Goal: Task Accomplishment & Management: Use online tool/utility

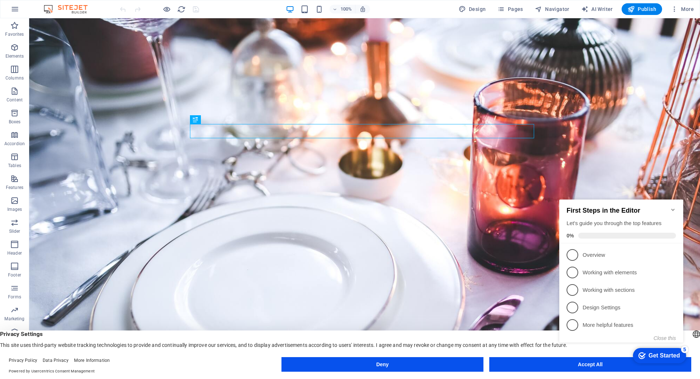
click div "checkmark Get Started 5 First Steps in the Editor Let's guide you through the t…"
click at [586, 366] on appcues-checklist "Contextual help checklist present on screen" at bounding box center [622, 278] width 133 height 179
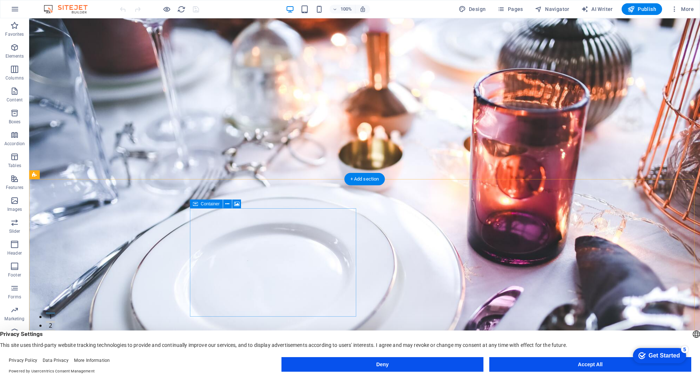
scroll to position [146, 0]
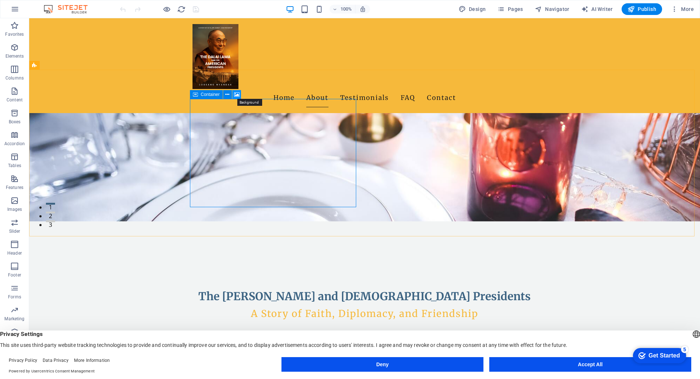
click at [237, 96] on icon at bounding box center [236, 95] width 5 height 8
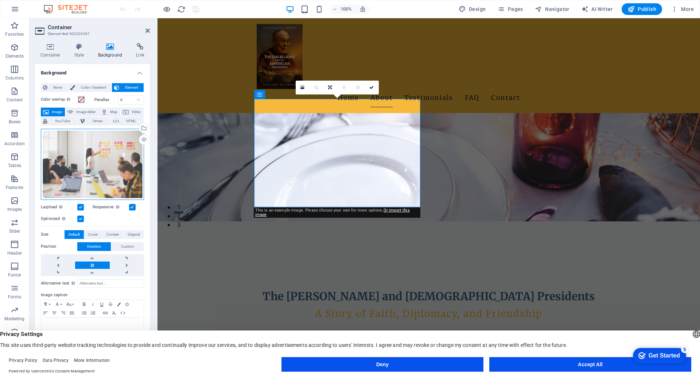
click at [113, 160] on div "Drag files here, click to choose files or select files from Files or our free s…" at bounding box center [92, 164] width 103 height 71
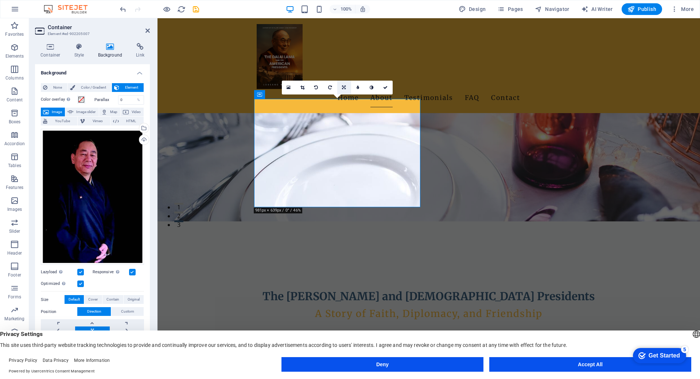
click at [343, 86] on icon at bounding box center [344, 87] width 4 height 4
click at [343, 103] on icon at bounding box center [344, 101] width 4 height 4
click at [343, 88] on icon at bounding box center [344, 87] width 4 height 4
drag, startPoint x: 345, startPoint y: 73, endPoint x: 188, endPoint y: 55, distance: 158.6
click at [345, 73] on icon at bounding box center [344, 73] width 4 height 4
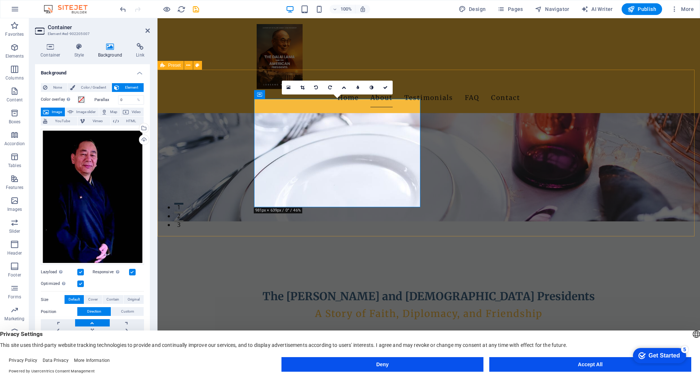
click at [582, 366] on button "Accept All" at bounding box center [590, 364] width 202 height 15
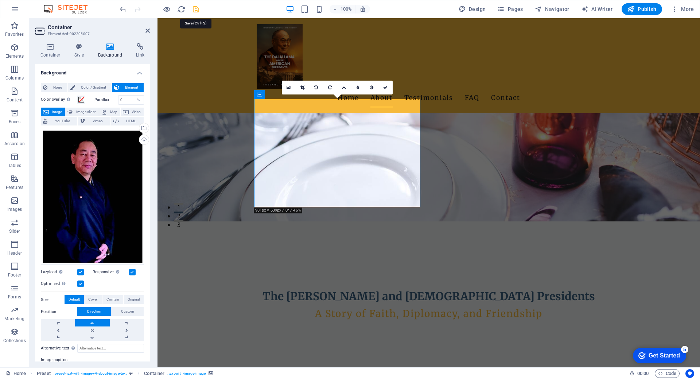
click at [195, 12] on icon "save" at bounding box center [196, 9] width 8 height 8
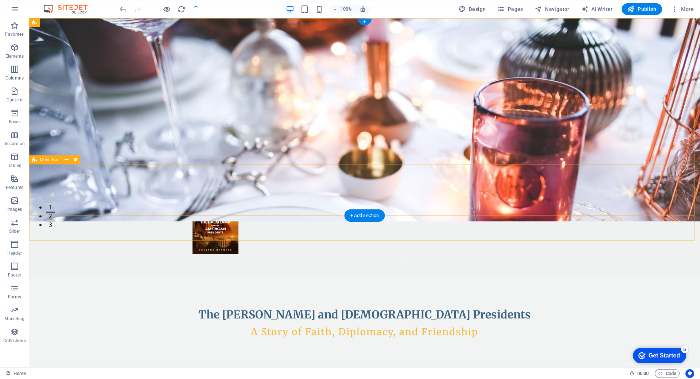
scroll to position [0, 0]
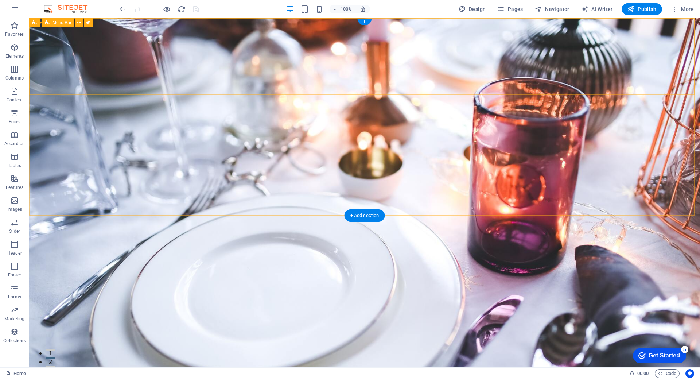
click at [541, 329] on div "Home About Testimonials FAQ Contact" at bounding box center [364, 376] width 671 height 95
click at [531, 213] on figure at bounding box center [364, 192] width 671 height 349
click at [403, 213] on figure at bounding box center [364, 192] width 671 height 349
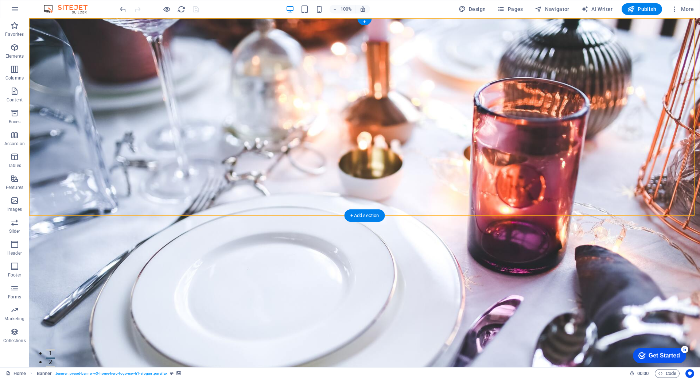
select select "vh"
select select "header"
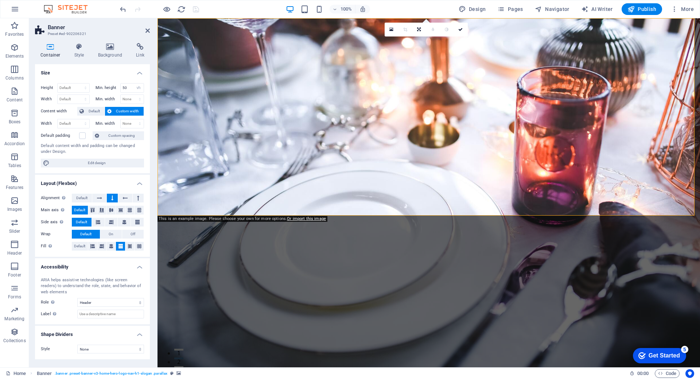
click at [108, 47] on icon at bounding box center [110, 46] width 35 height 7
click at [112, 50] on icon at bounding box center [110, 46] width 35 height 7
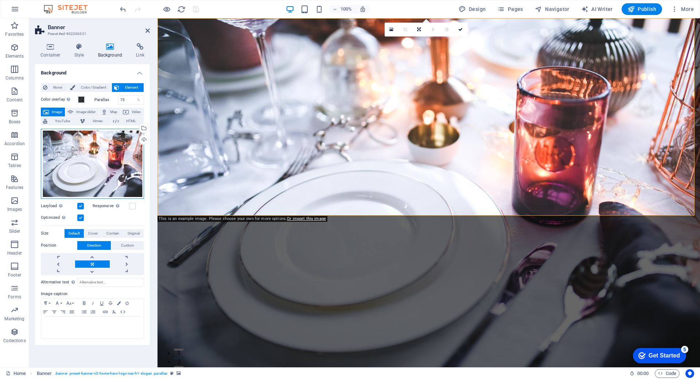
click at [110, 148] on div "Drag files here, click to choose files or select files from Files or our free s…" at bounding box center [92, 164] width 103 height 70
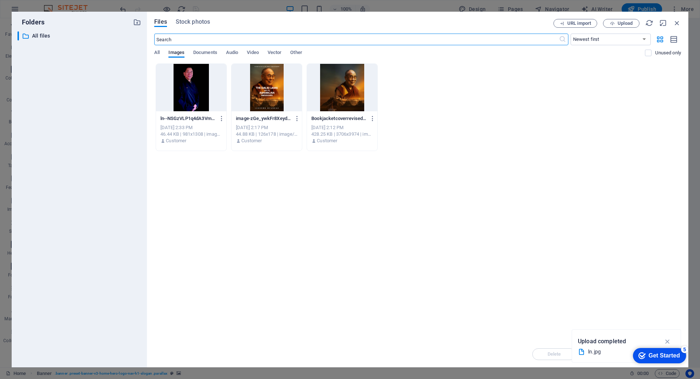
click at [340, 84] on div at bounding box center [342, 87] width 70 height 47
click at [667, 338] on icon "button" at bounding box center [668, 341] width 8 height 8
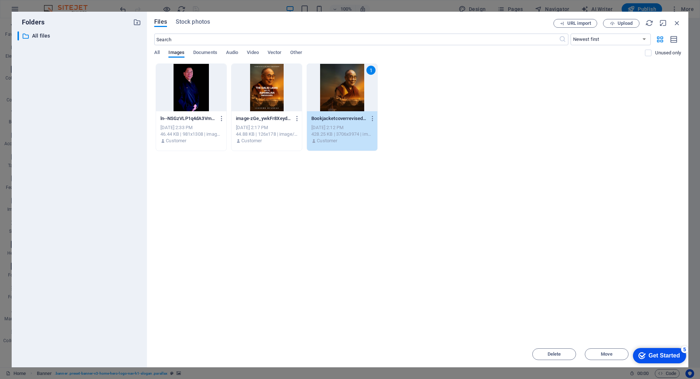
click at [656, 357] on div "Get Started" at bounding box center [664, 355] width 31 height 7
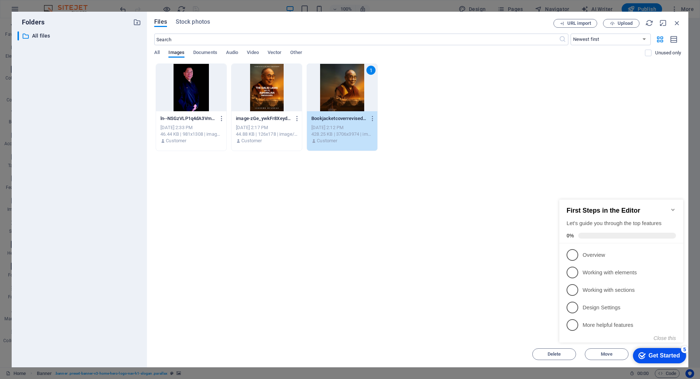
click at [656, 357] on div "Get Started" at bounding box center [664, 355] width 31 height 7
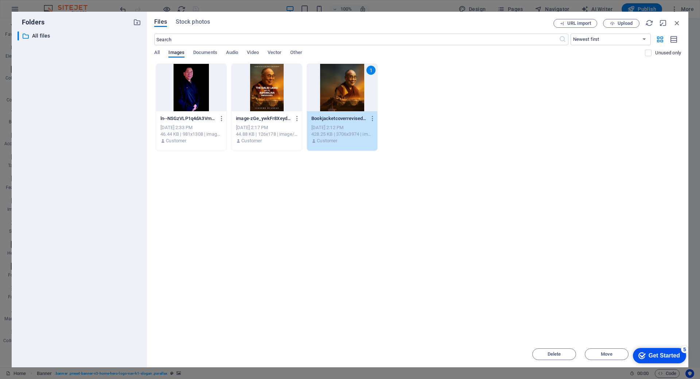
click at [334, 95] on div "1" at bounding box center [342, 87] width 70 height 47
click at [334, 95] on div at bounding box center [342, 87] width 70 height 47
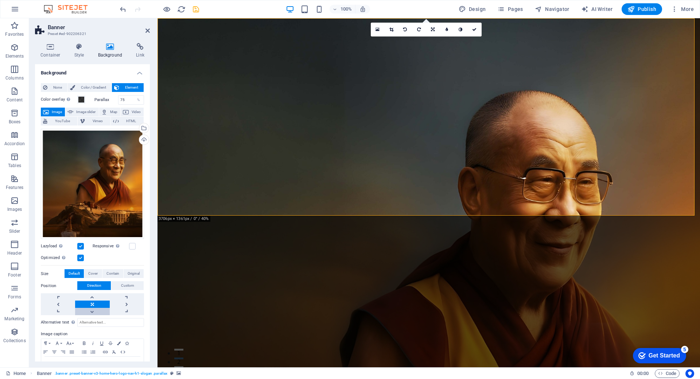
click at [93, 310] on link at bounding box center [92, 311] width 34 height 7
click at [198, 10] on icon "save" at bounding box center [196, 9] width 8 height 8
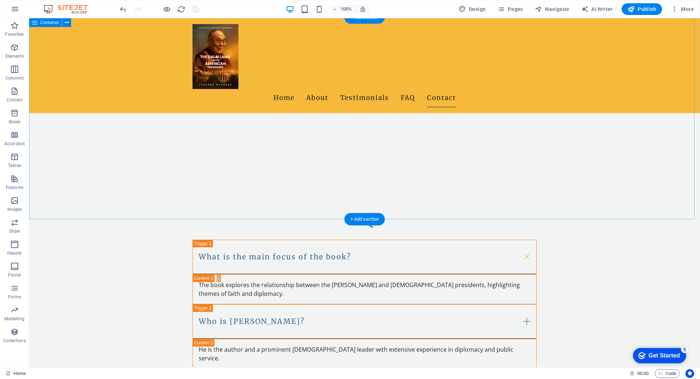
scroll to position [945, 0]
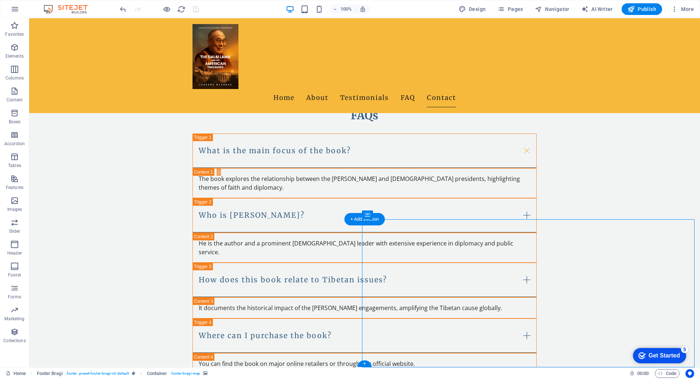
select select "px"
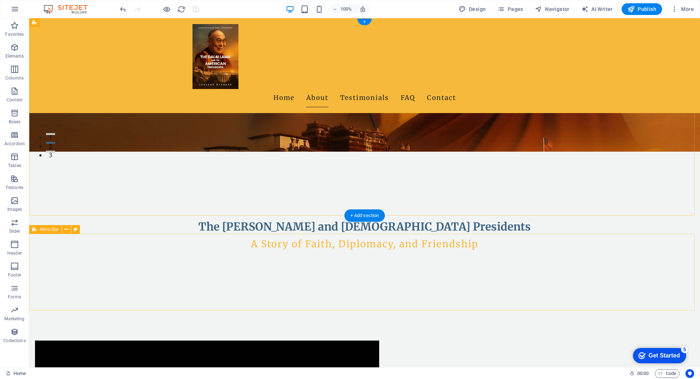
scroll to position [0, 0]
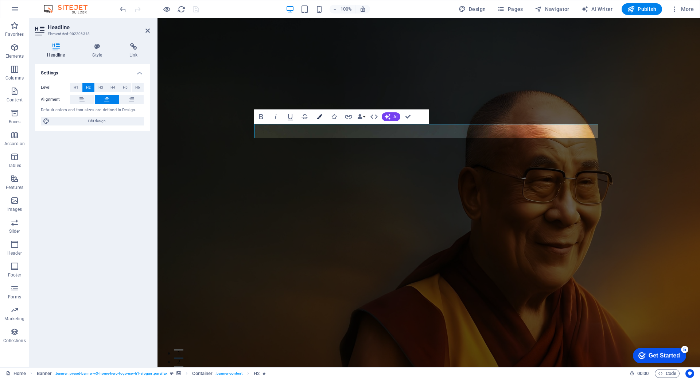
click at [321, 117] on icon "button" at bounding box center [319, 116] width 5 height 5
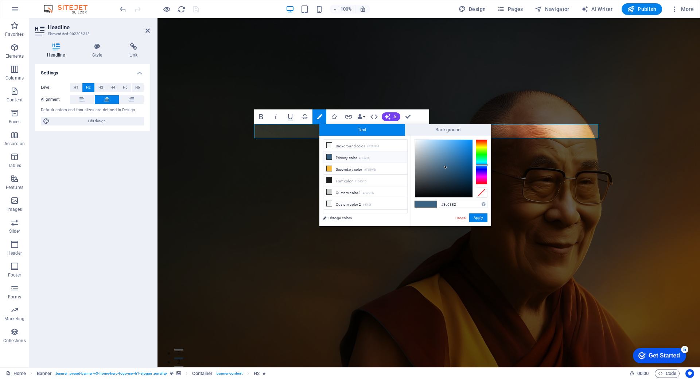
click at [341, 155] on li "Primary color #3C6382" at bounding box center [365, 157] width 84 height 12
drag, startPoint x: 434, startPoint y: 151, endPoint x: 405, endPoint y: 138, distance: 31.3
click at [405, 138] on div "less Background color #F2F4F4 Primary color #3C6382 Secondary color #F6B93B Fon…" at bounding box center [405, 181] width 172 height 90
click at [414, 139] on div at bounding box center [414, 139] width 3 height 3
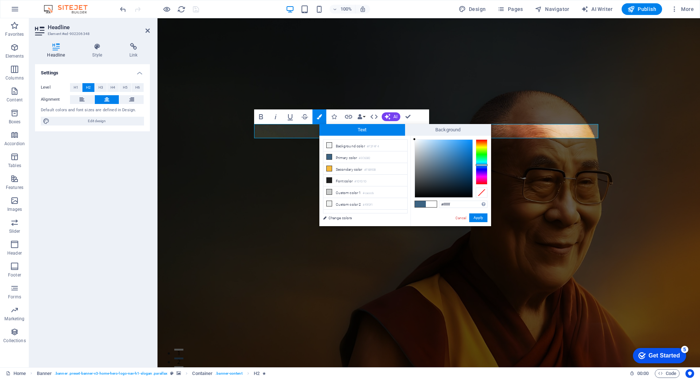
type input "#feffff"
click at [415, 139] on div at bounding box center [414, 139] width 3 height 3
click at [477, 219] on button "Apply" at bounding box center [478, 217] width 18 height 9
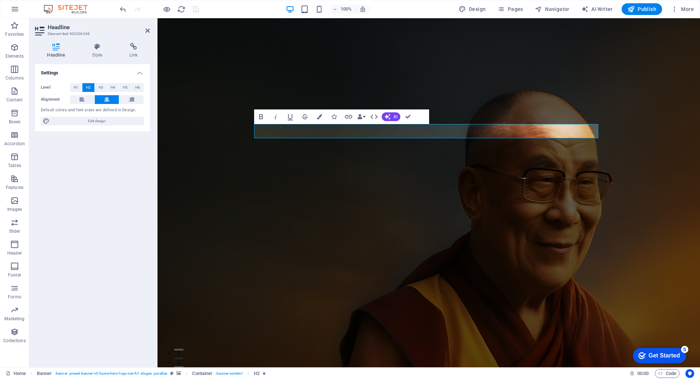
click at [497, 193] on figure at bounding box center [429, 192] width 543 height 349
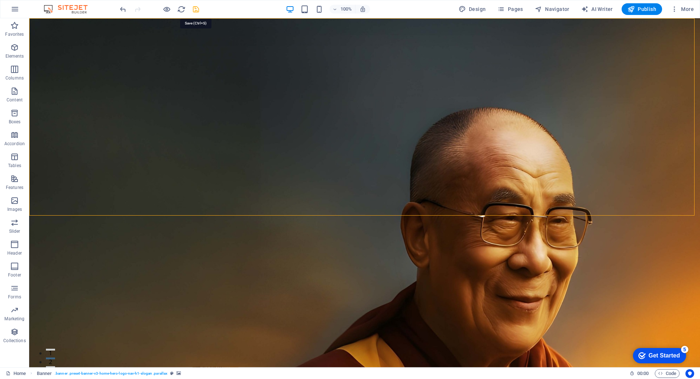
click at [195, 8] on icon "save" at bounding box center [196, 9] width 8 height 8
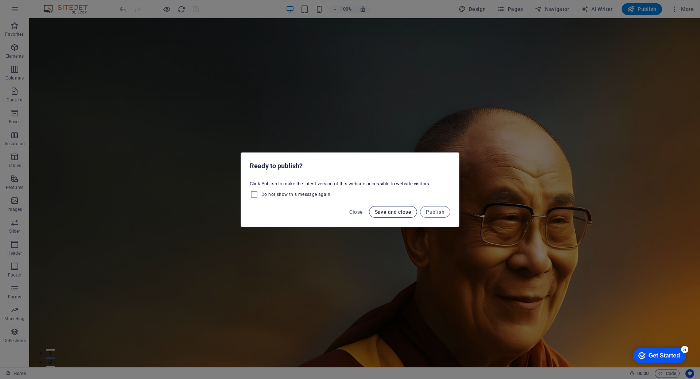
click at [398, 214] on span "Save and close" at bounding box center [393, 212] width 37 height 6
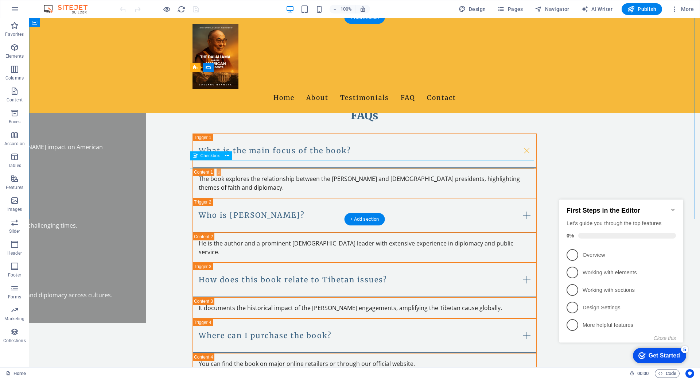
scroll to position [762, 0]
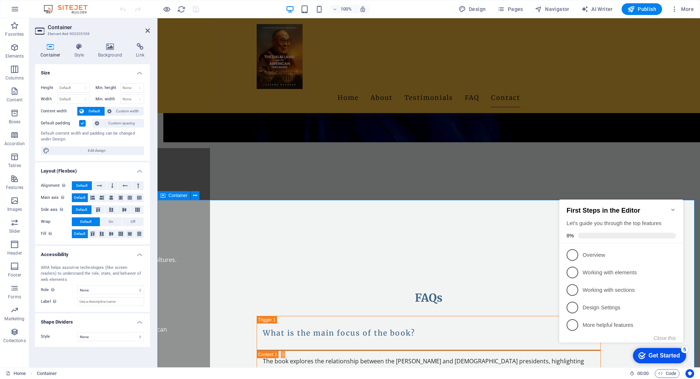
scroll to position [945, 0]
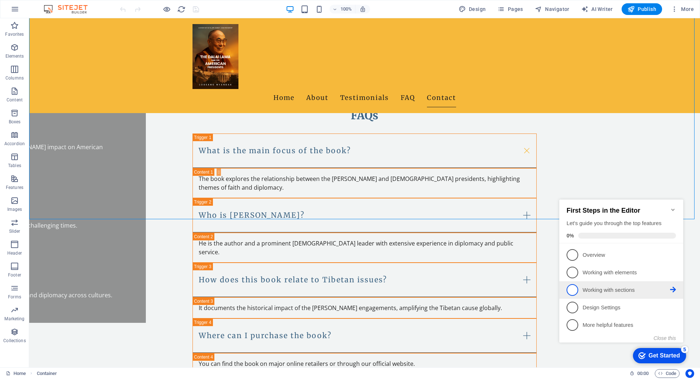
click at [598, 290] on p "Working with sections - incomplete" at bounding box center [627, 290] width 88 height 8
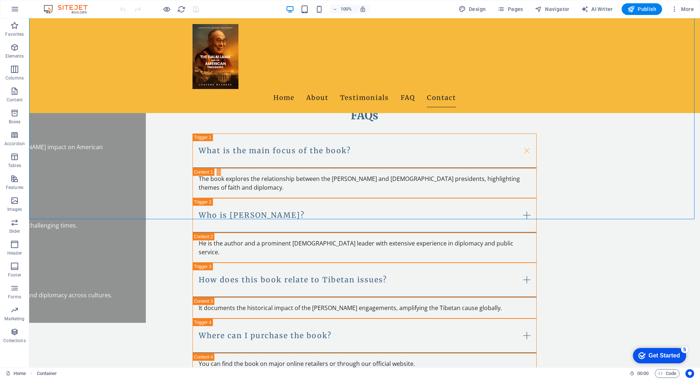
scroll to position [0, 0]
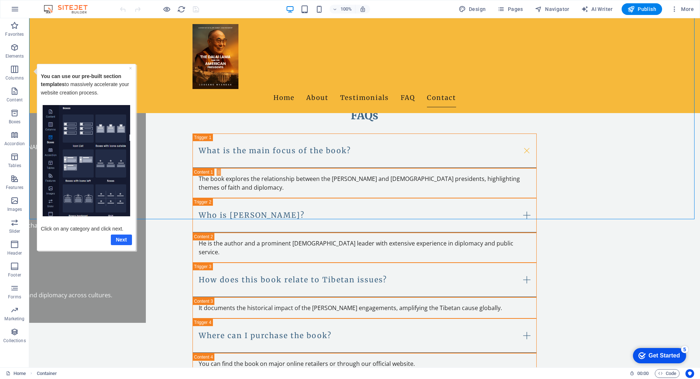
click at [122, 240] on link "Next" at bounding box center [121, 239] width 21 height 11
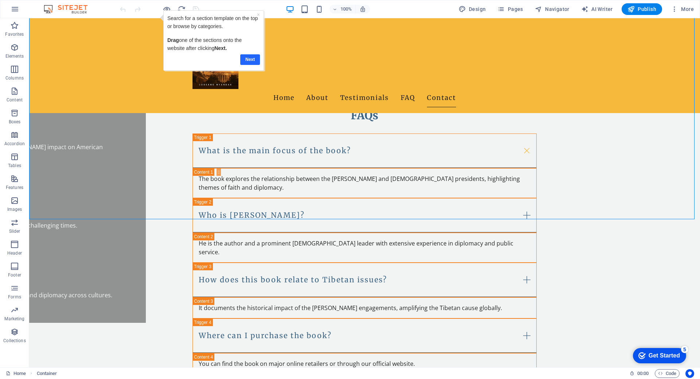
click at [250, 60] on link "Next" at bounding box center [250, 59] width 20 height 11
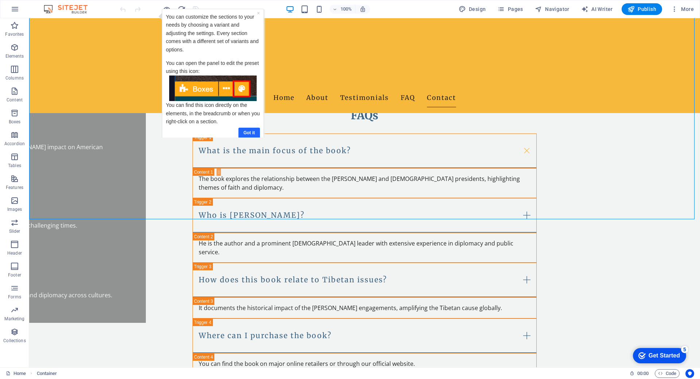
click at [250, 128] on link "Got it" at bounding box center [249, 133] width 22 height 11
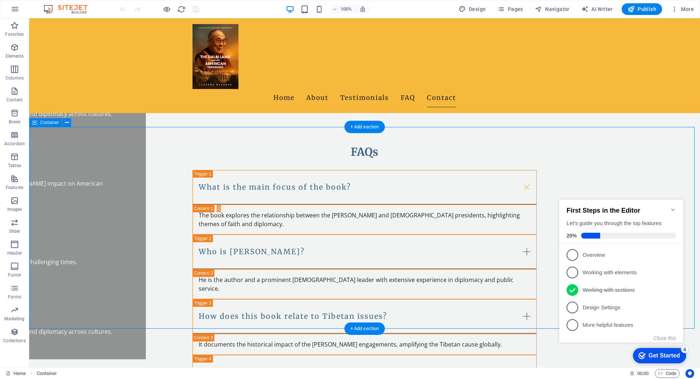
scroll to position [799, 0]
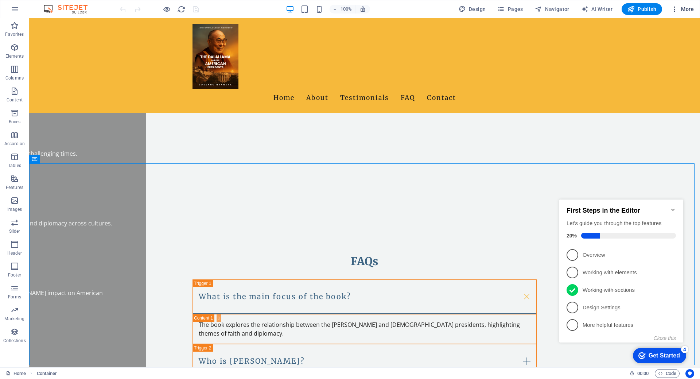
click at [673, 8] on icon "button" at bounding box center [674, 8] width 7 height 7
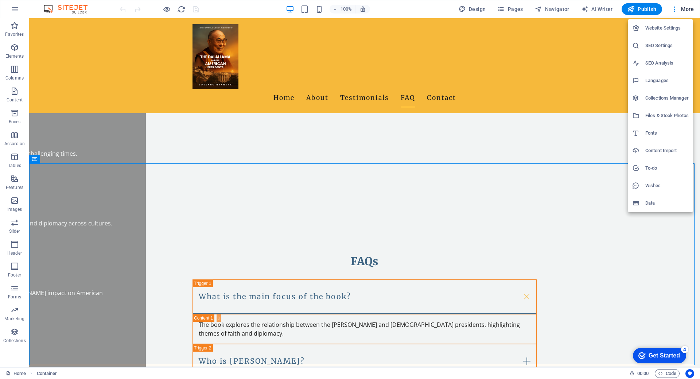
click at [670, 32] on h6 "Website Settings" at bounding box center [666, 28] width 43 height 9
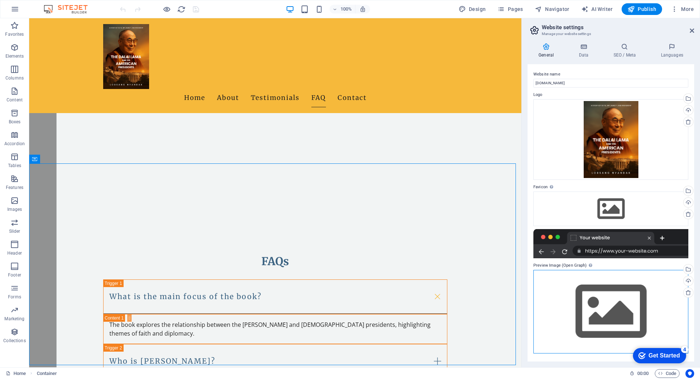
click at [619, 312] on div "Drag files here, click to choose files or select files from Files or our free s…" at bounding box center [610, 312] width 155 height 84
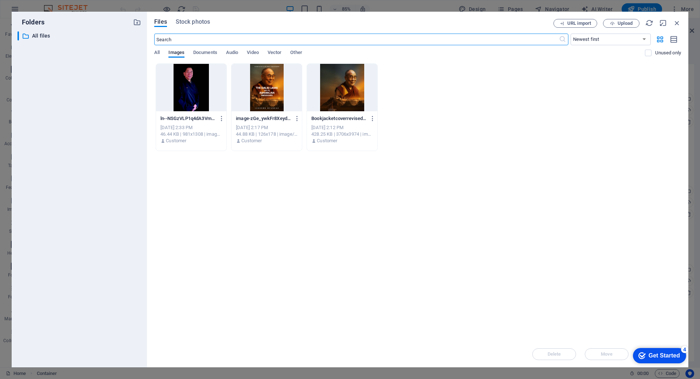
scroll to position [807, 0]
click at [268, 81] on div at bounding box center [267, 87] width 70 height 47
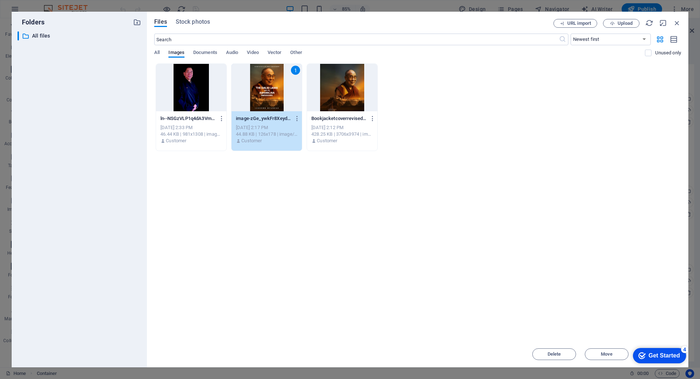
click at [274, 101] on div "1" at bounding box center [267, 87] width 70 height 47
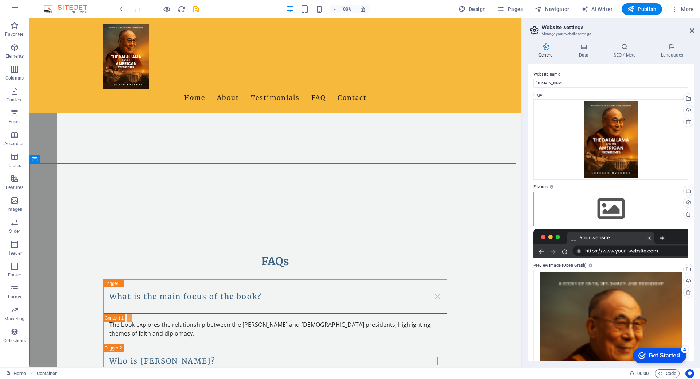
scroll to position [119, 0]
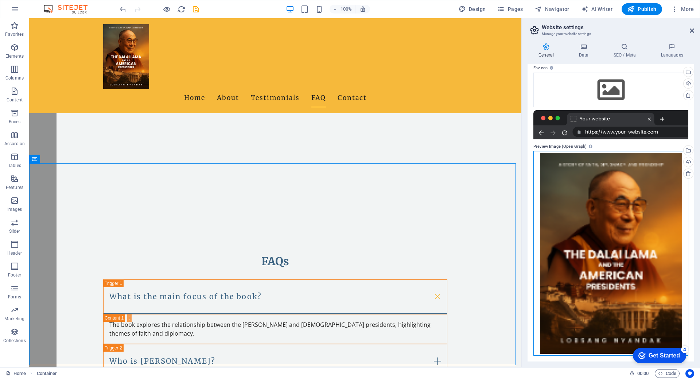
click at [615, 217] on div "Drag files here, click to choose files or select files from Files or our free s…" at bounding box center [610, 253] width 155 height 205
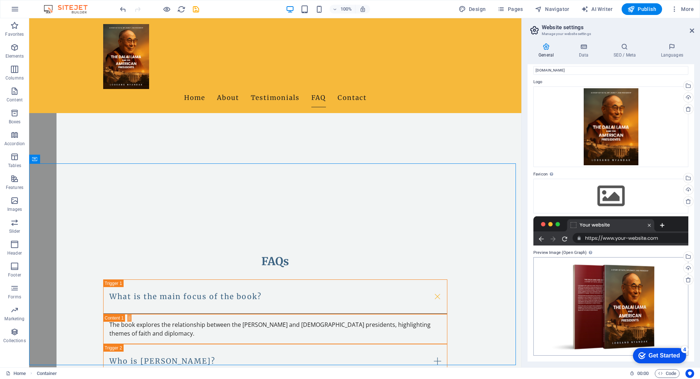
scroll to position [0, 0]
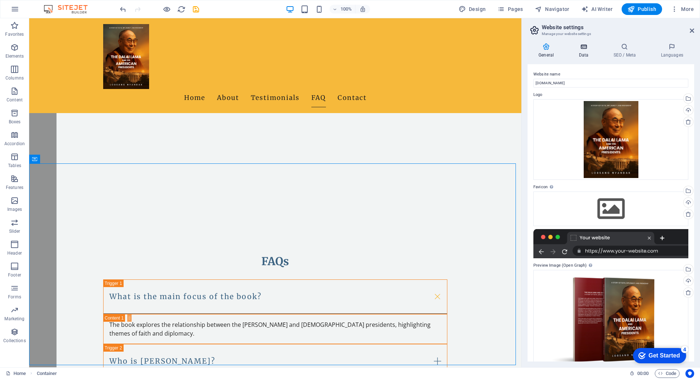
click at [588, 47] on icon at bounding box center [584, 46] width 32 height 7
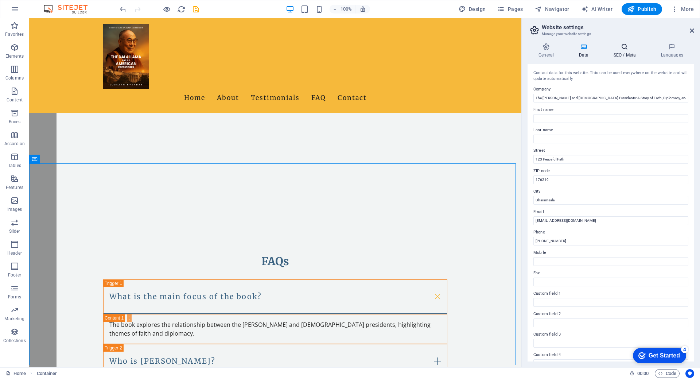
click at [618, 47] on icon at bounding box center [624, 46] width 44 height 7
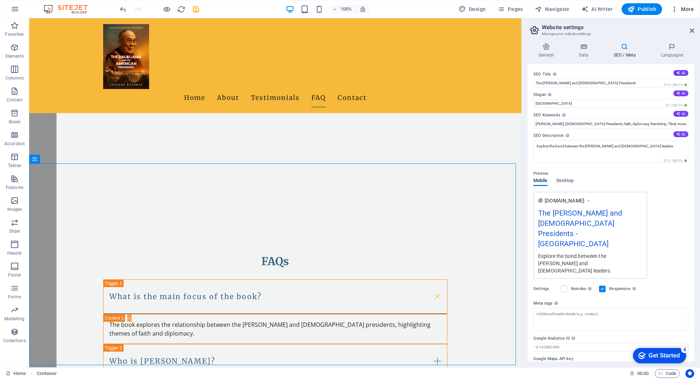
click at [688, 9] on span "More" at bounding box center [682, 8] width 23 height 7
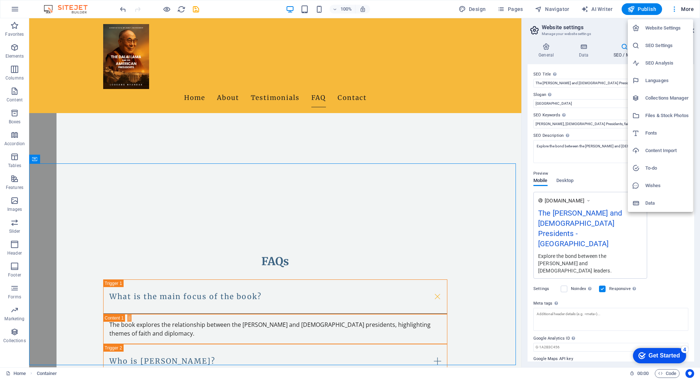
click at [663, 170] on h6 "To-do" at bounding box center [666, 168] width 43 height 9
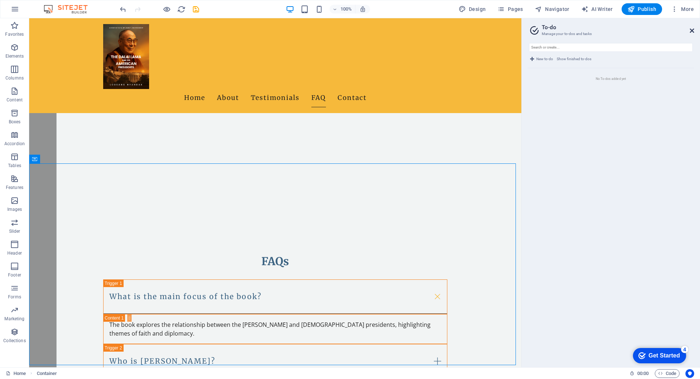
click at [691, 32] on icon at bounding box center [692, 31] width 4 height 6
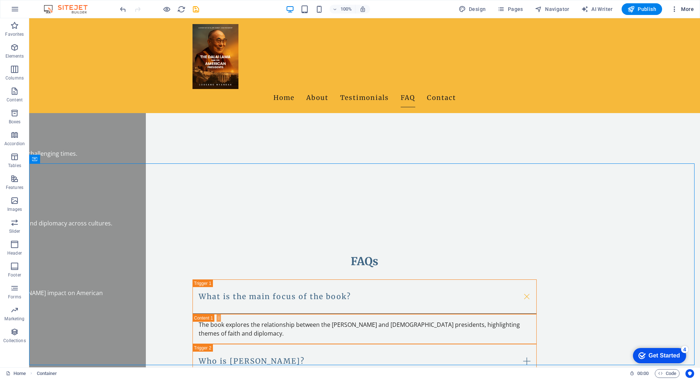
click at [681, 5] on span "More" at bounding box center [682, 8] width 23 height 7
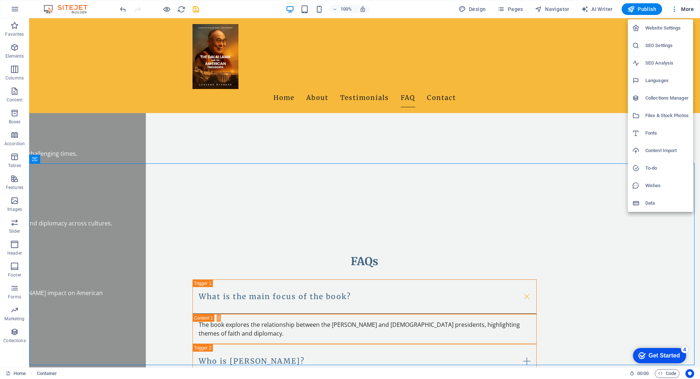
click at [657, 207] on h6 "Data" at bounding box center [666, 203] width 43 height 9
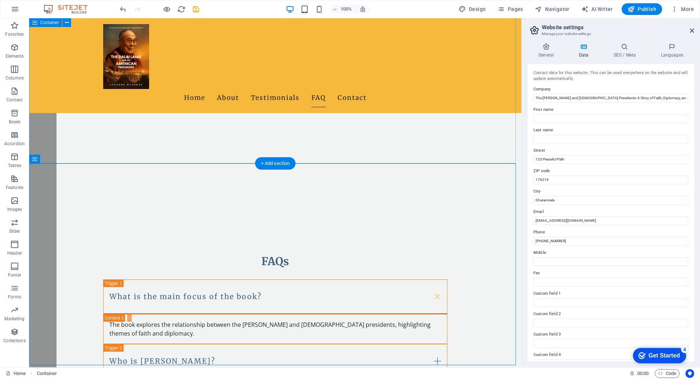
scroll to position [945, 0]
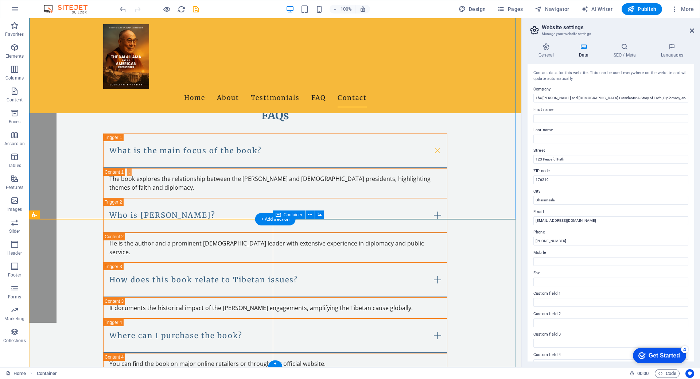
click at [691, 26] on h2 "Website settings" at bounding box center [618, 27] width 152 height 7
click at [691, 32] on icon at bounding box center [692, 31] width 4 height 6
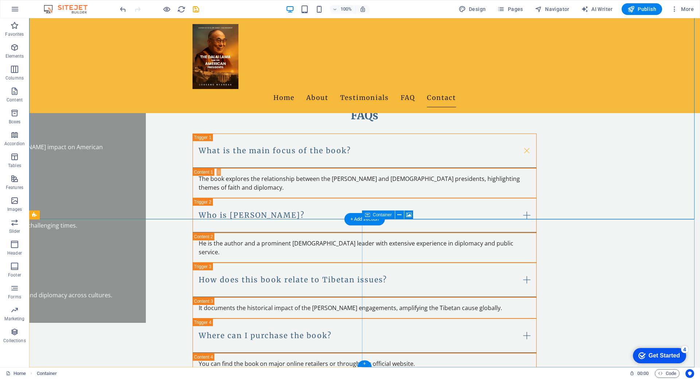
select select "px"
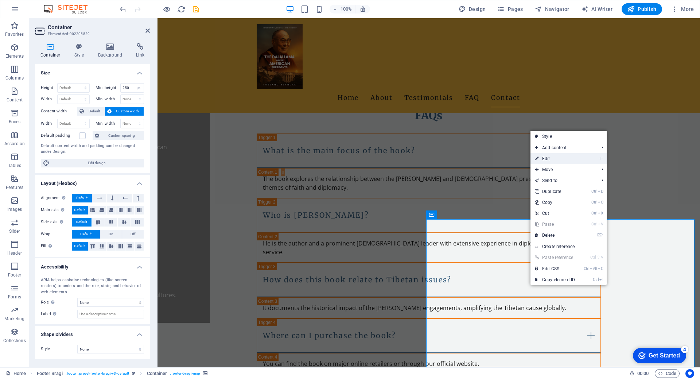
click at [552, 155] on link "⏎ Edit" at bounding box center [555, 158] width 49 height 11
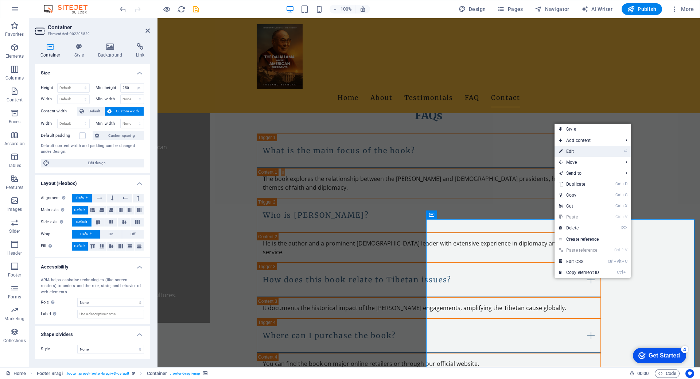
click at [580, 150] on link "⏎ Edit" at bounding box center [579, 151] width 49 height 11
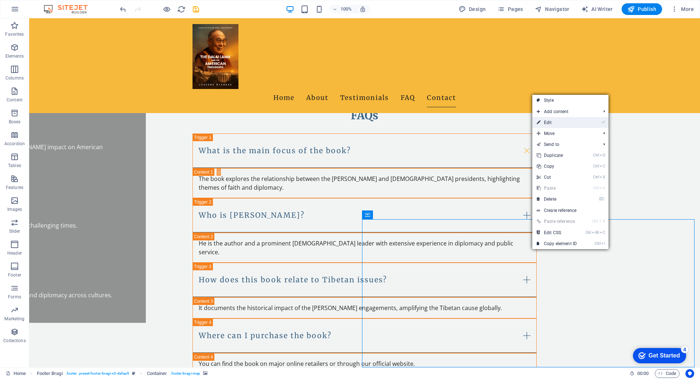
click at [550, 119] on link "⏎ Edit" at bounding box center [556, 122] width 49 height 11
select select "px"
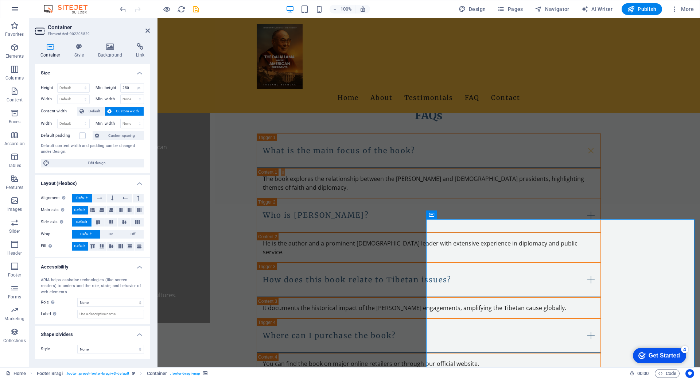
click at [13, 9] on icon "button" at bounding box center [15, 9] width 9 height 9
